Goal: Transaction & Acquisition: Purchase product/service

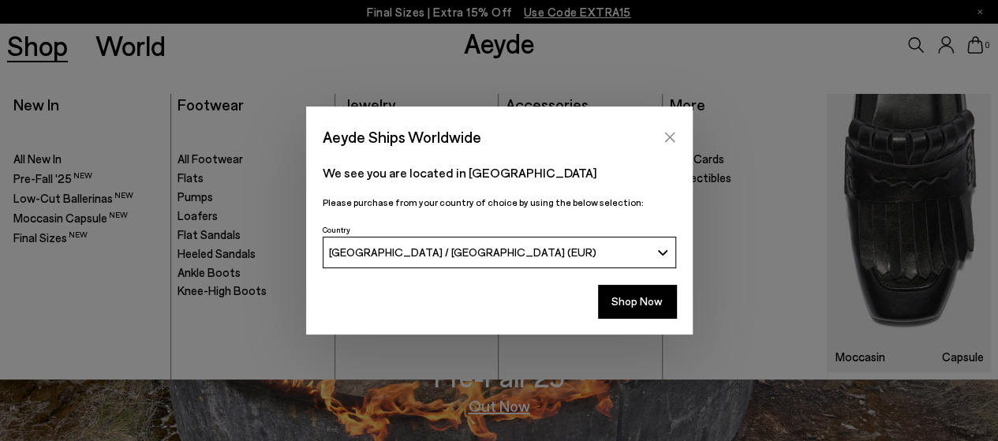
click at [667, 143] on icon "Close" at bounding box center [669, 137] width 13 height 13
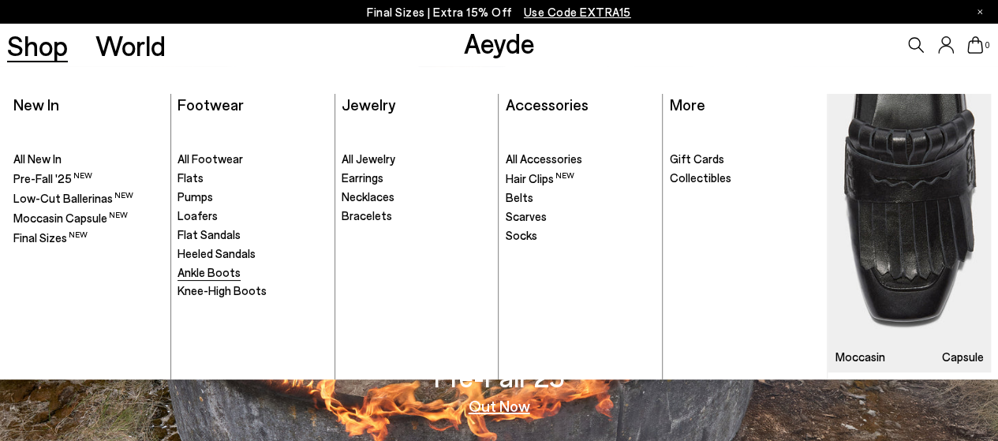
click at [221, 271] on span "Ankle Boots" at bounding box center [208, 272] width 63 height 14
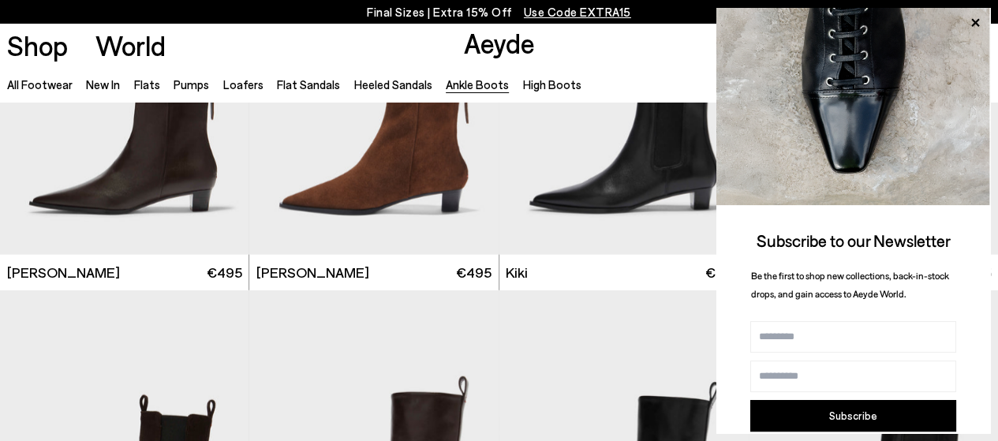
scroll to position [1886, 0]
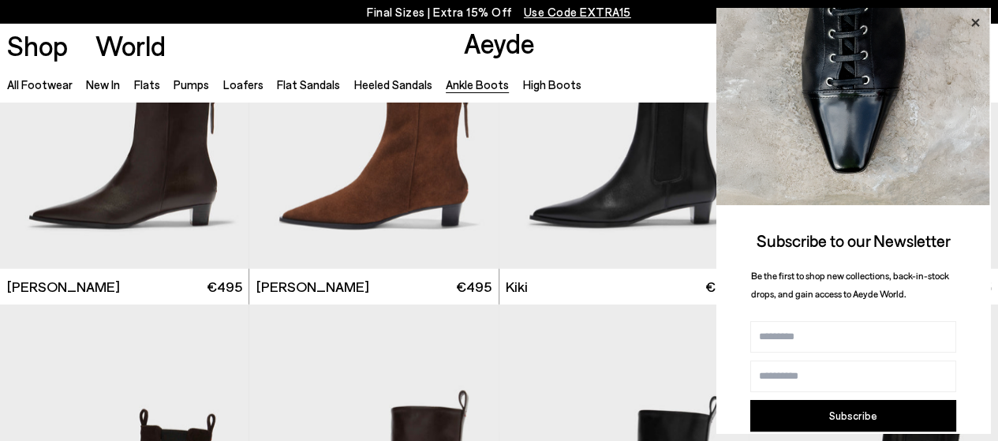
click at [972, 18] on icon at bounding box center [974, 23] width 21 height 21
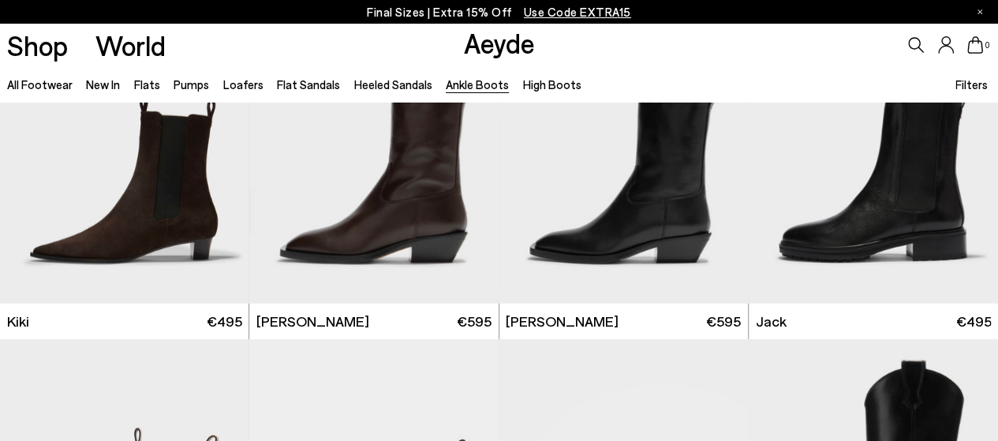
scroll to position [2214, 0]
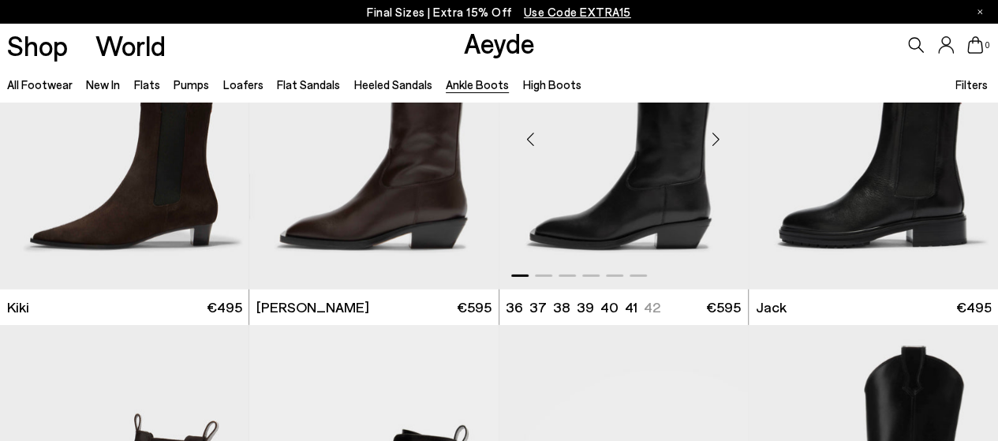
click at [715, 134] on div "Next slide" at bounding box center [715, 139] width 47 height 47
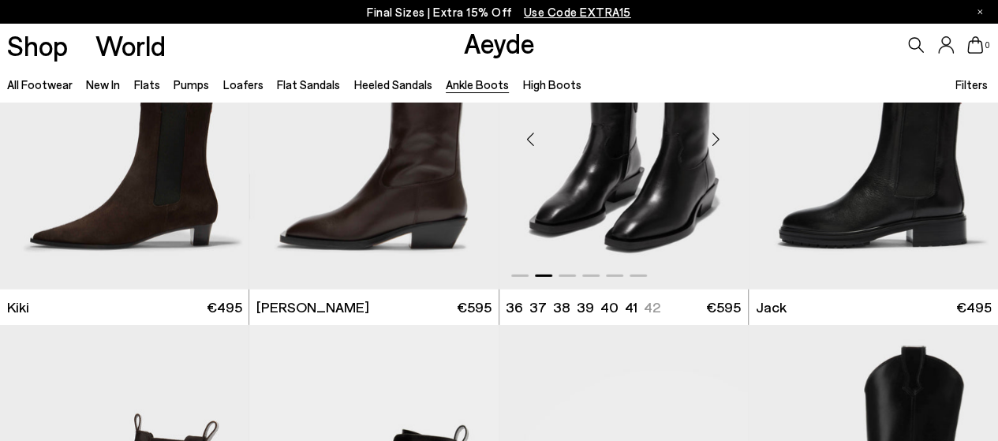
click at [715, 134] on div "Next slide" at bounding box center [715, 139] width 47 height 47
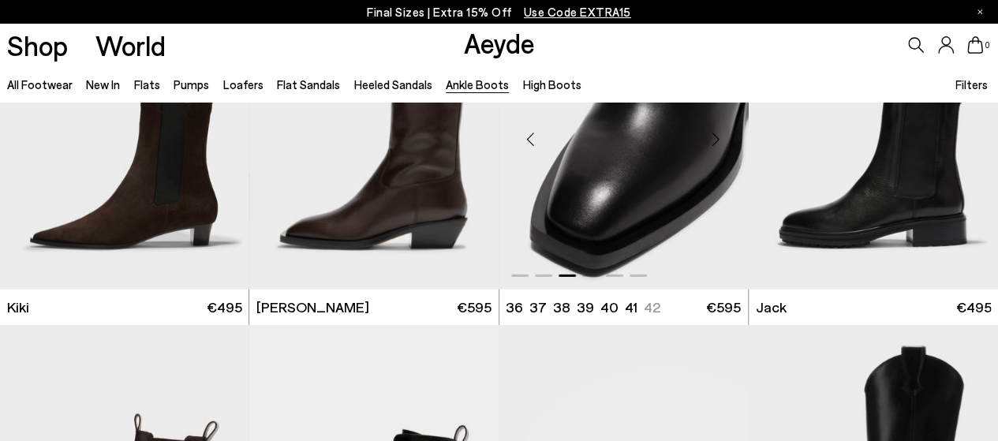
click at [715, 134] on div "Next slide" at bounding box center [715, 139] width 47 height 47
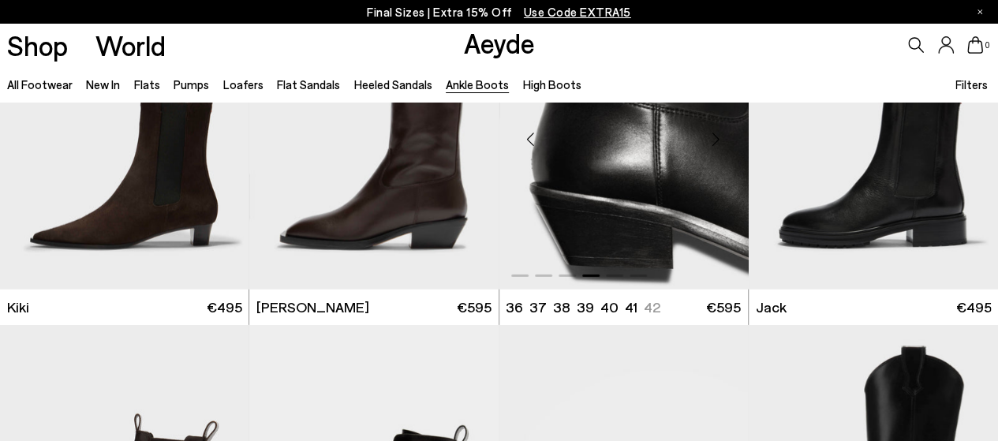
click at [715, 134] on div "Next slide" at bounding box center [715, 139] width 47 height 47
